Goal: Navigation & Orientation: Find specific page/section

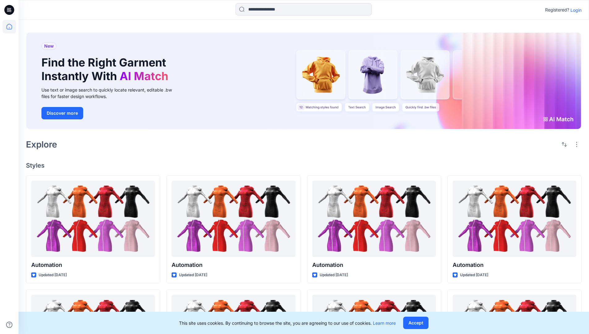
click at [575, 10] on p "Login" at bounding box center [576, 10] width 11 height 6
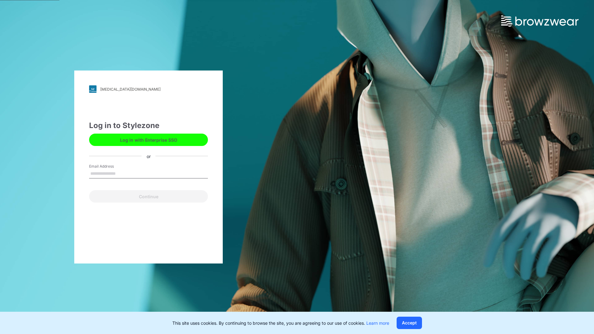
click at [122, 173] on input "Email Address" at bounding box center [148, 173] width 119 height 9
type input "**********"
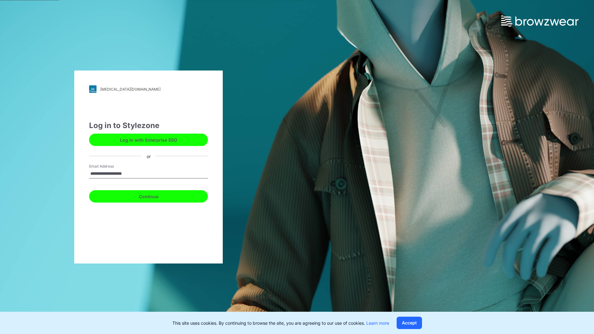
click at [155, 196] on button "Continue" at bounding box center [148, 196] width 119 height 12
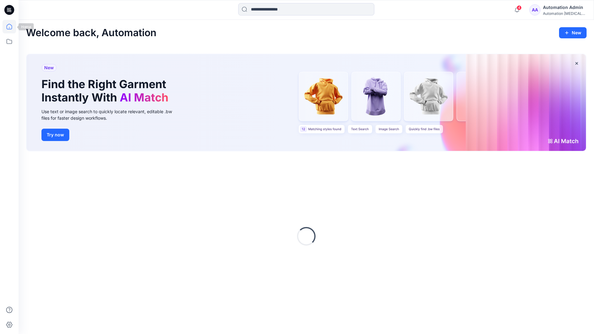
click at [12, 27] on icon at bounding box center [9, 27] width 6 height 6
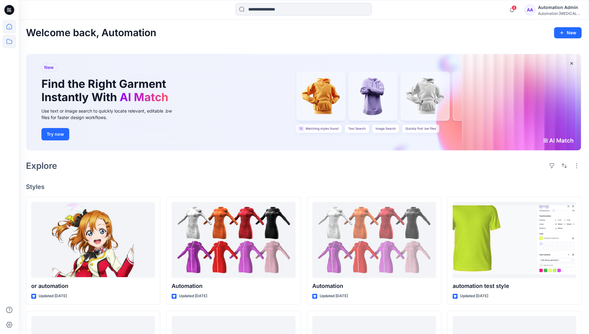
click at [11, 43] on icon at bounding box center [9, 42] width 14 height 14
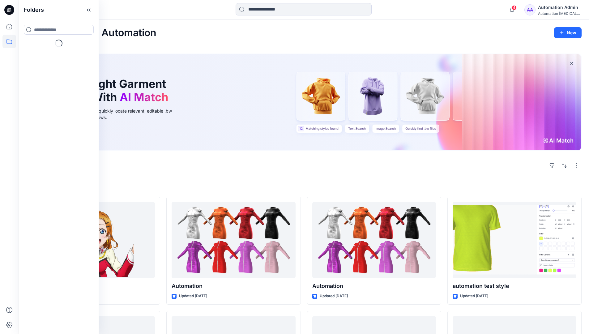
click at [217, 172] on div "Explore" at bounding box center [304, 165] width 556 height 15
